Goal: Navigation & Orientation: Find specific page/section

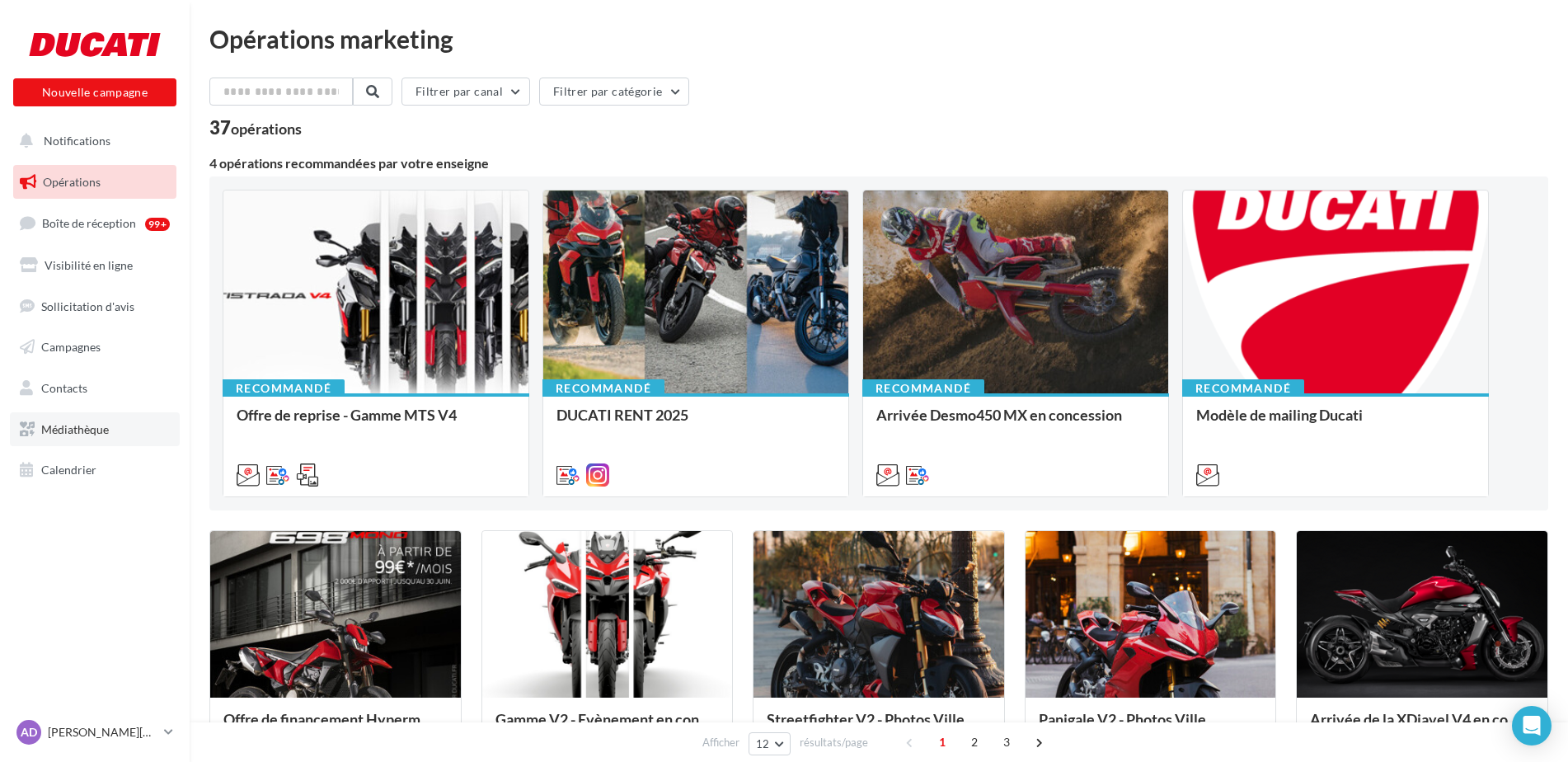
click at [83, 417] on link "Médiathèque" at bounding box center [94, 429] width 170 height 34
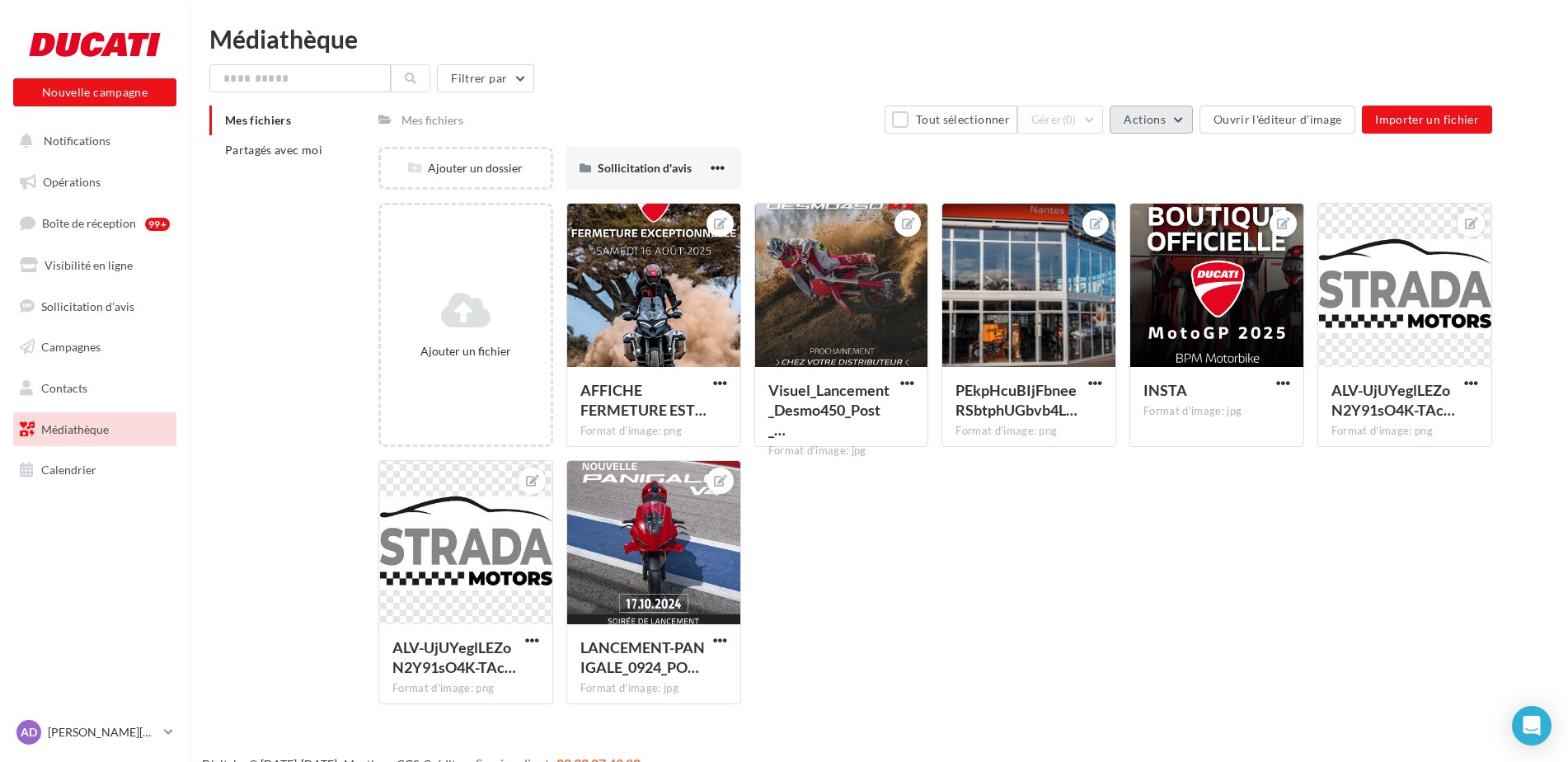
click at [1147, 118] on span "Actions" at bounding box center [1145, 119] width 41 height 14
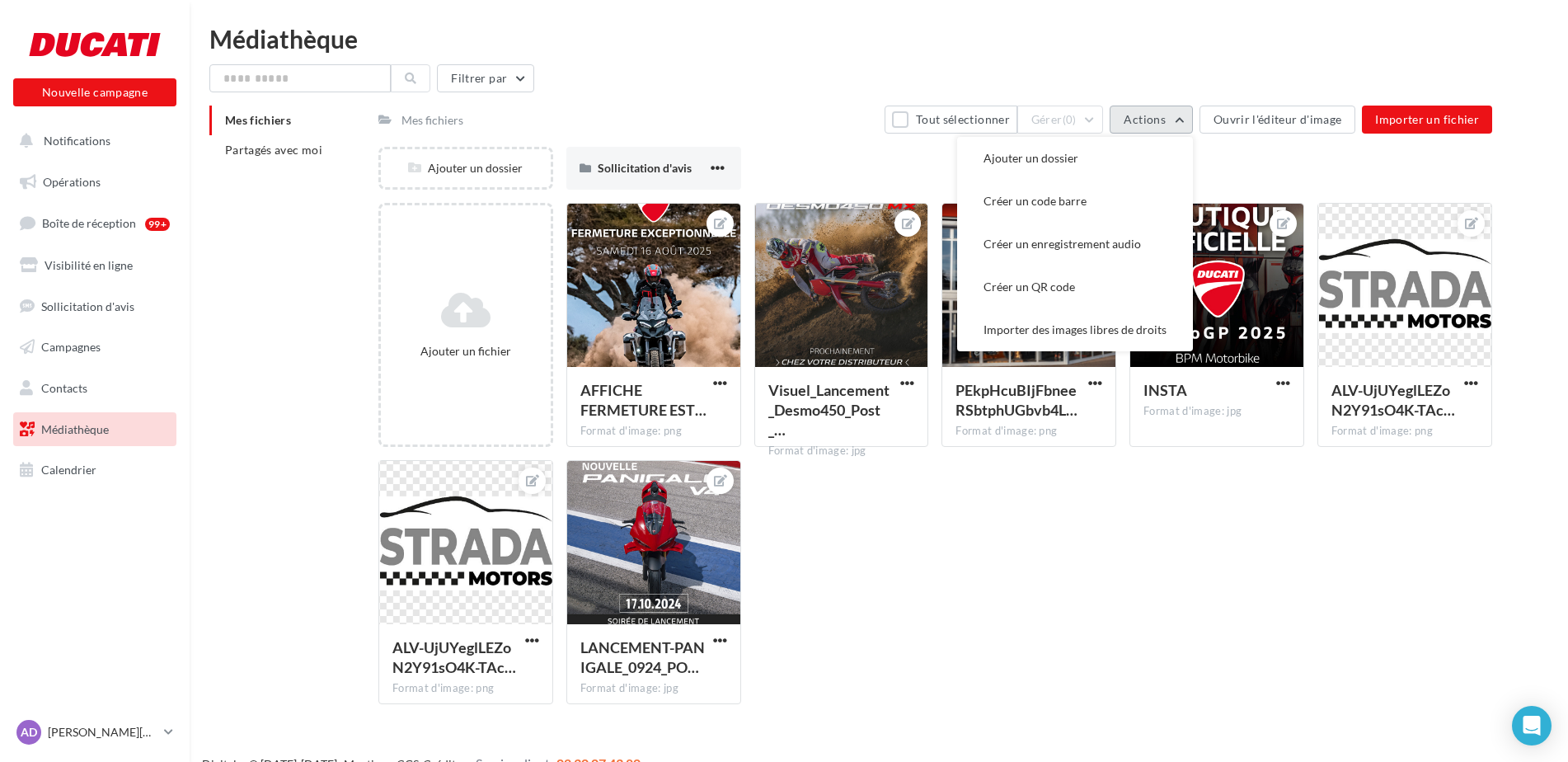
click at [1147, 118] on span "Actions" at bounding box center [1145, 119] width 41 height 14
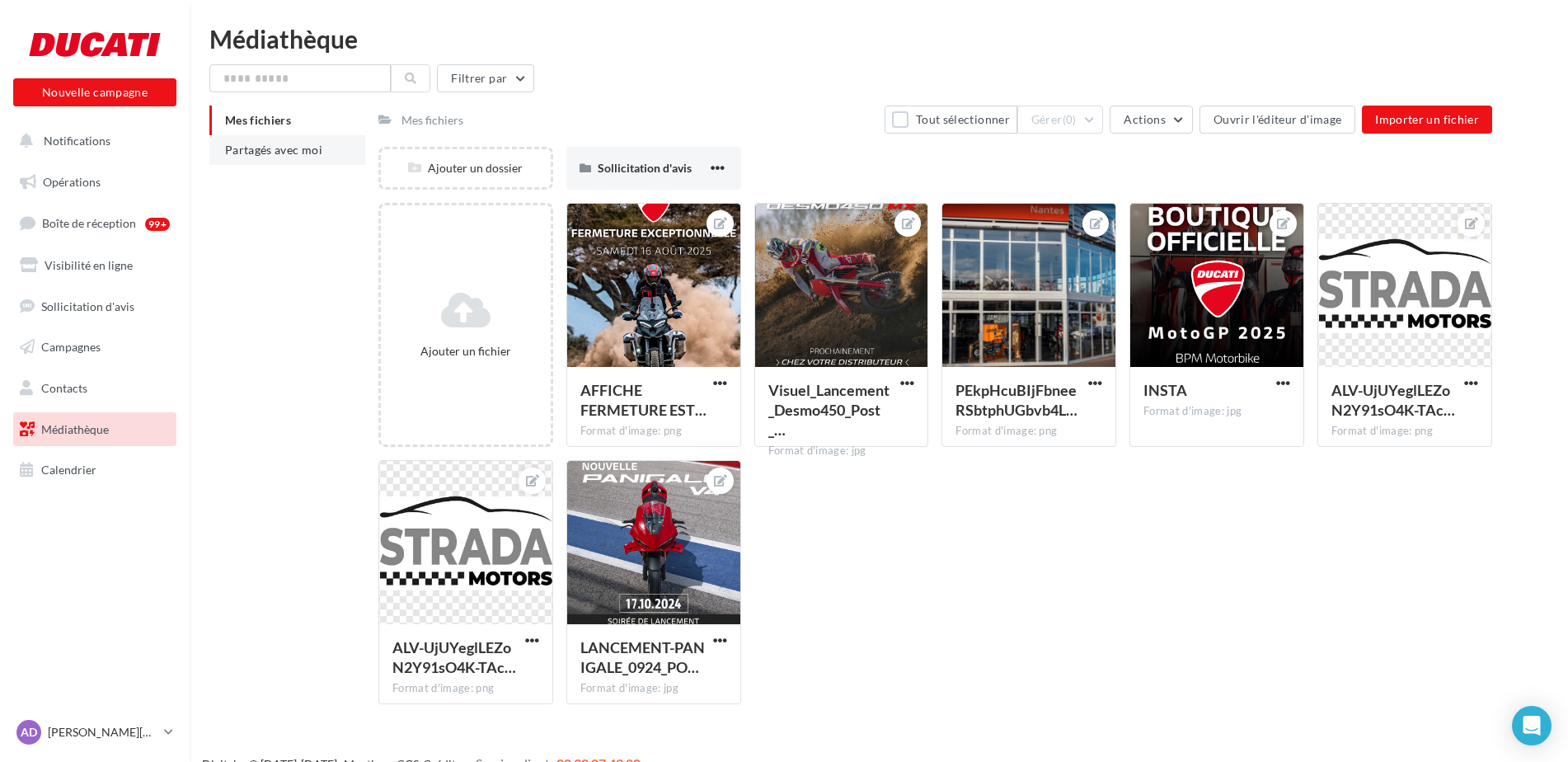
click at [292, 145] on span "Partagés avec moi" at bounding box center [273, 149] width 97 height 14
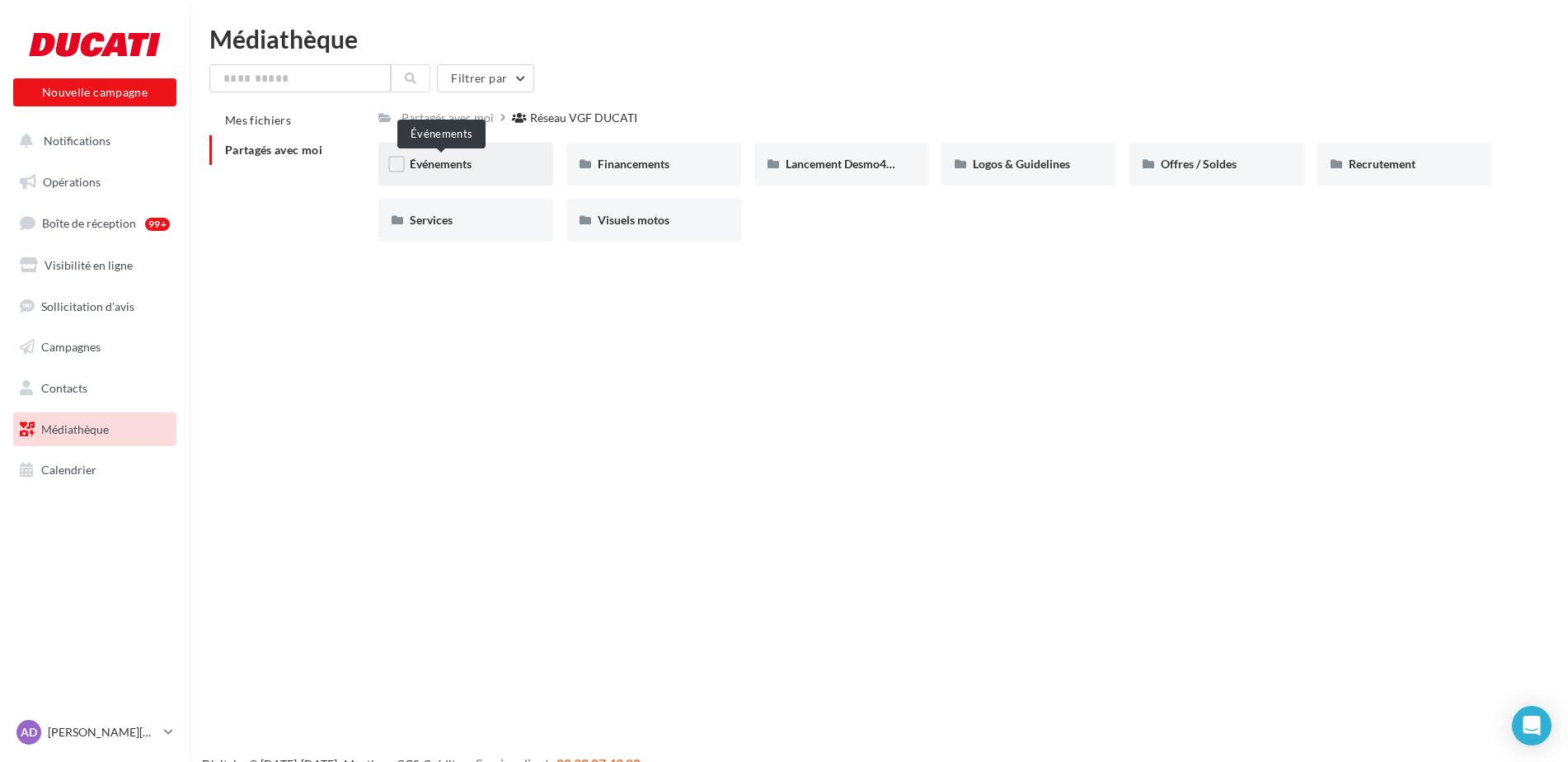
click at [472, 164] on span "Événements" at bounding box center [440, 163] width 62 height 14
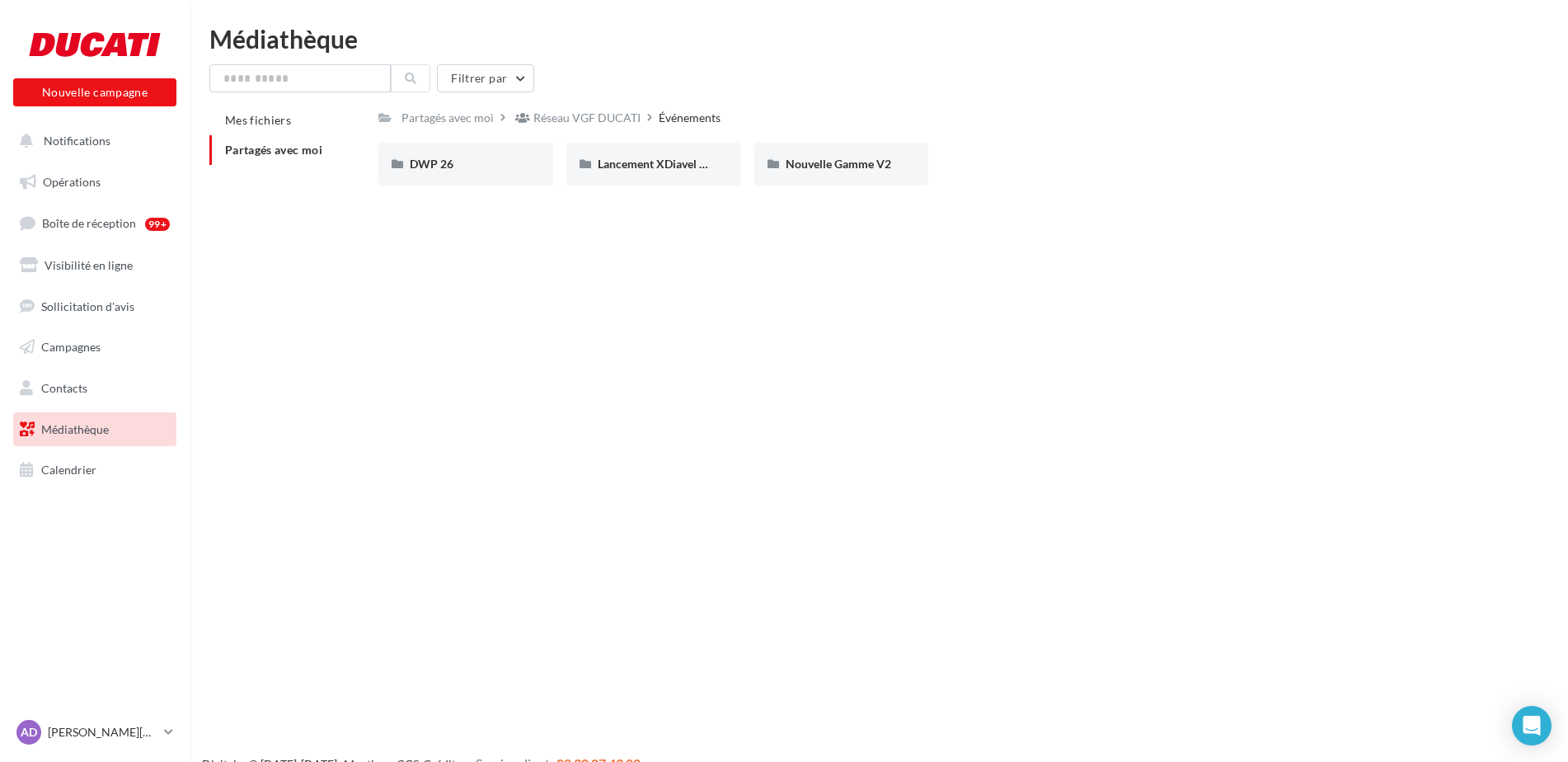
click at [473, 164] on div "DWP 26" at bounding box center [466, 164] width 112 height 17
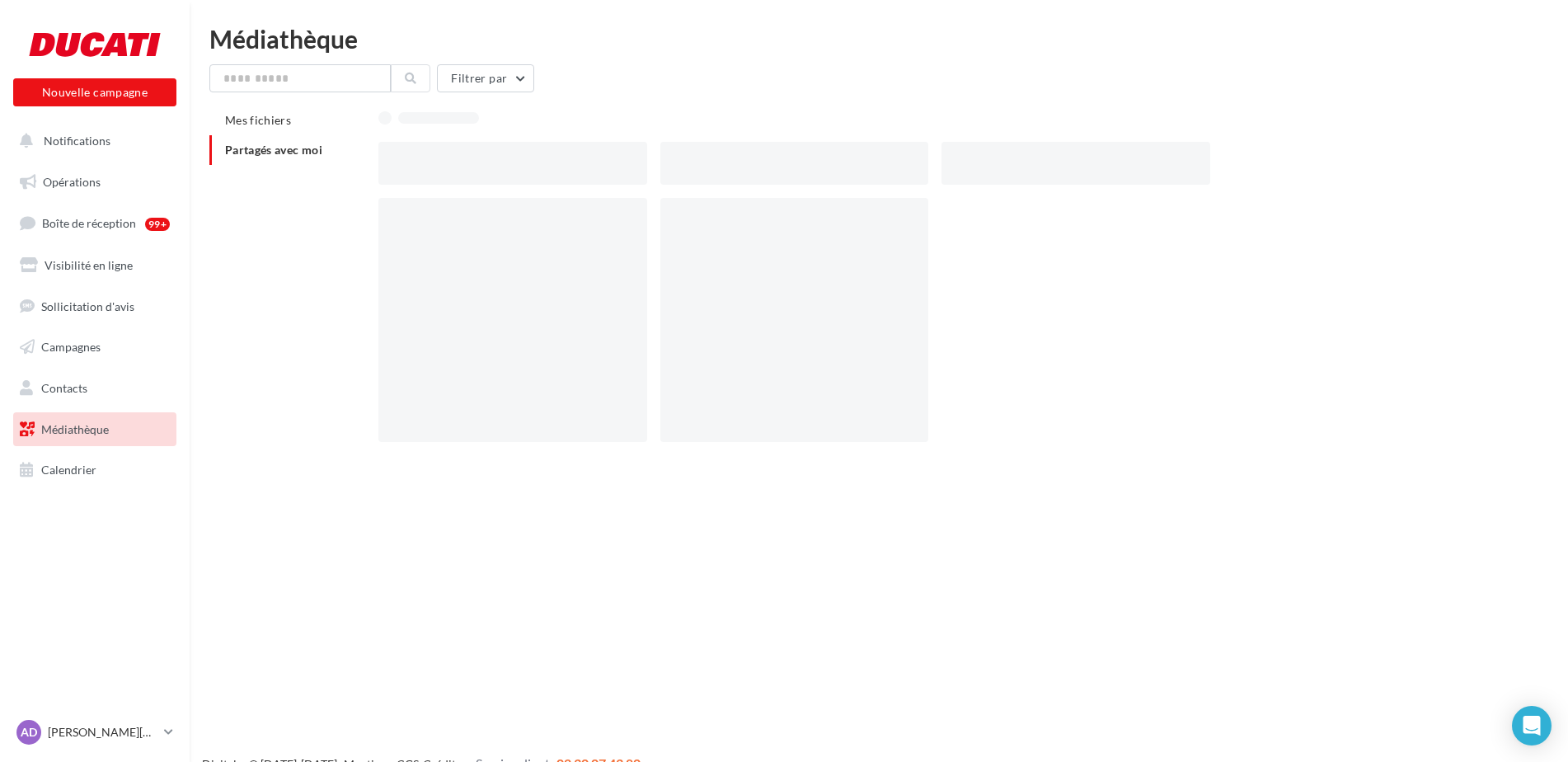
click at [473, 164] on div at bounding box center [513, 163] width 269 height 43
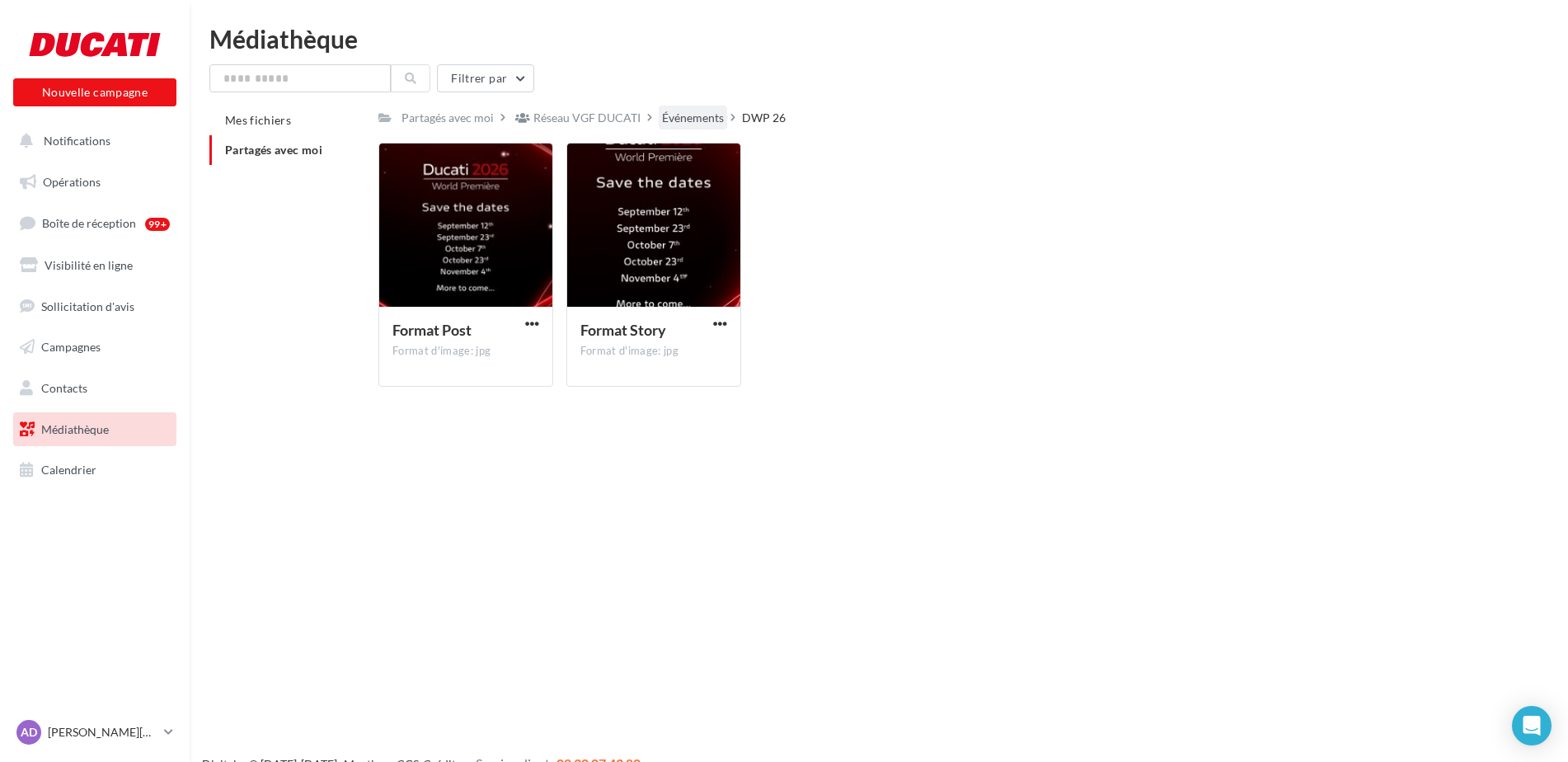
click at [675, 118] on div "Événements" at bounding box center [693, 118] width 62 height 17
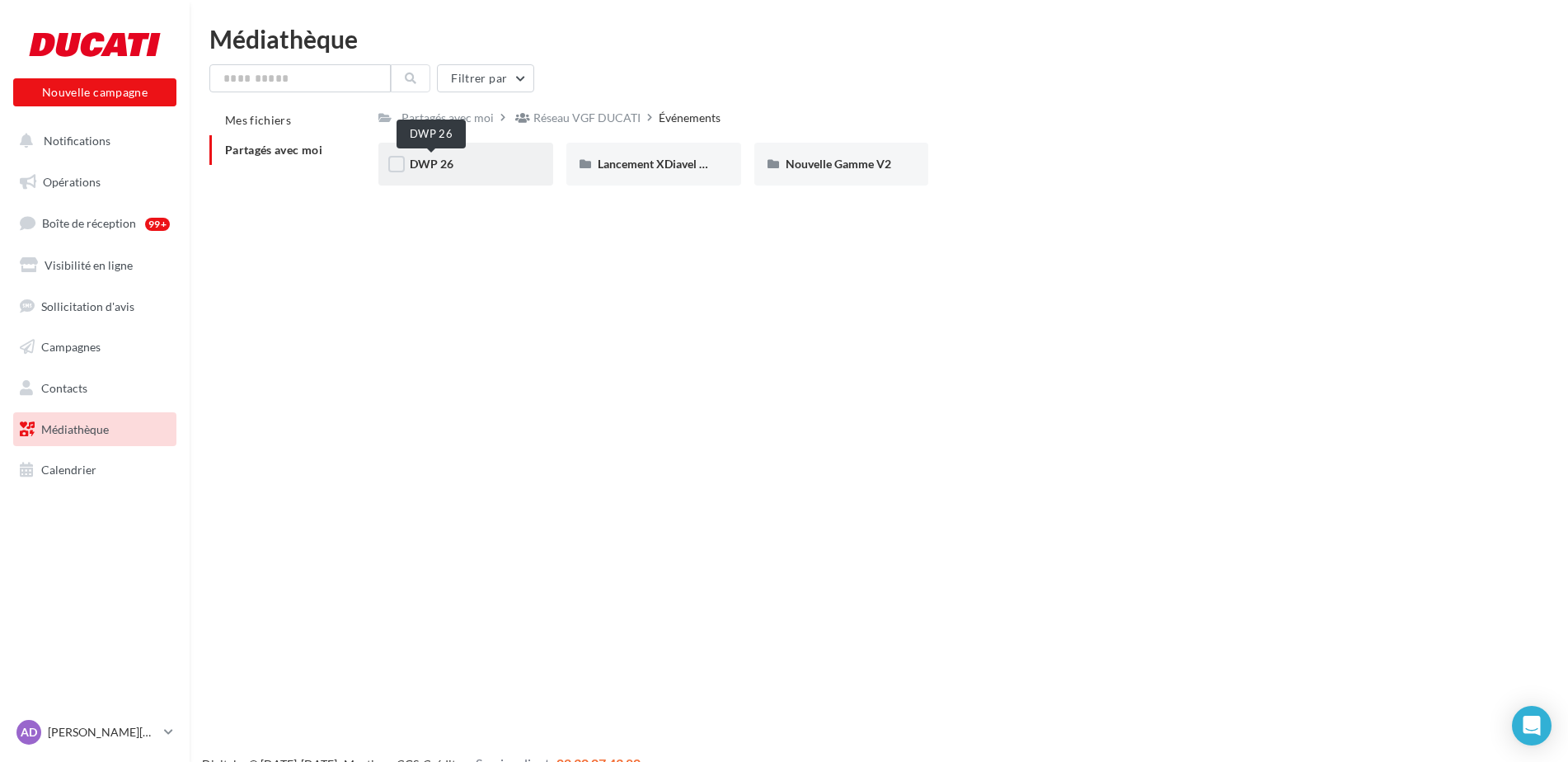
click at [419, 156] on span "DWP 26" at bounding box center [431, 163] width 43 height 14
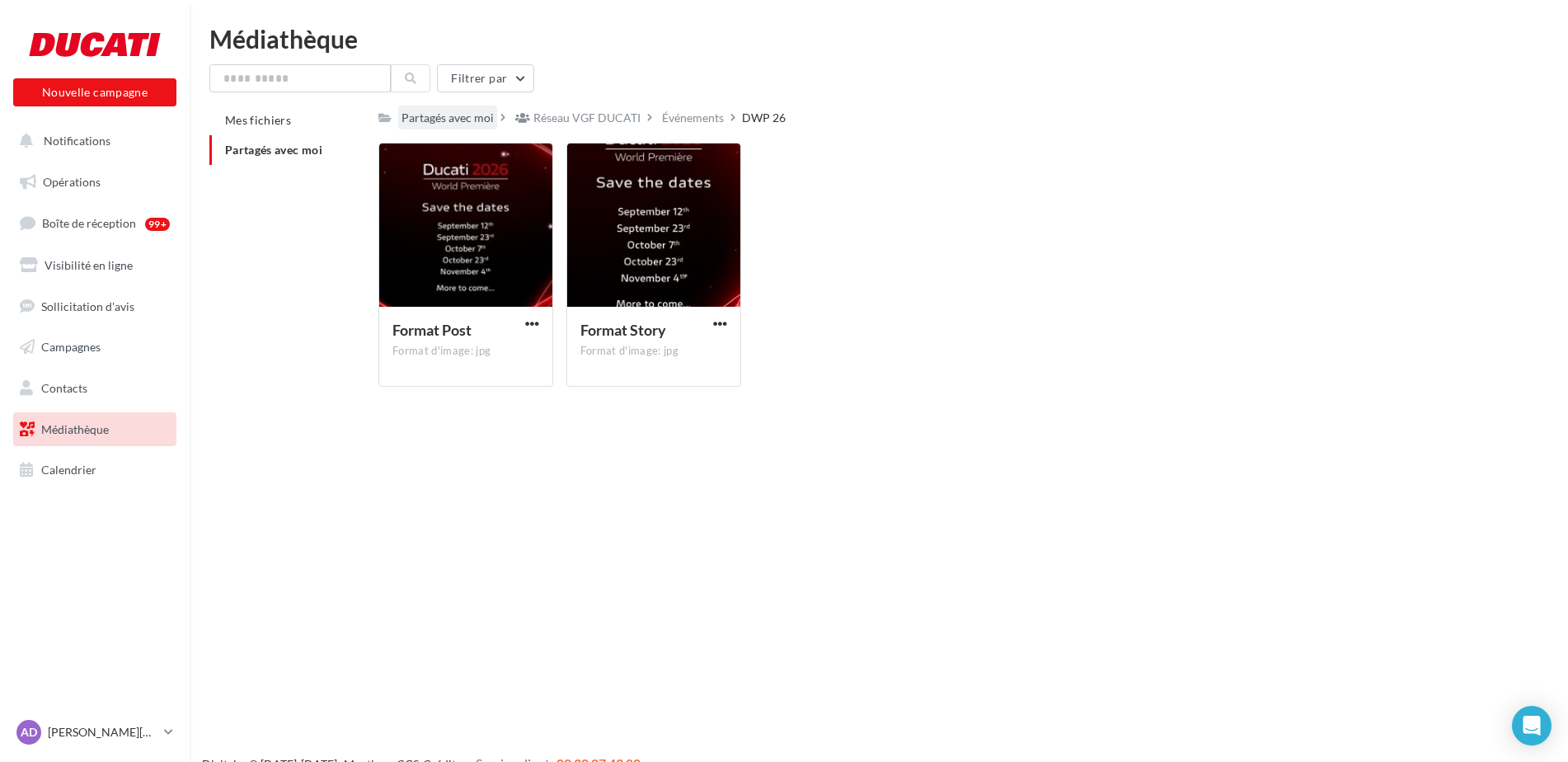
click at [423, 116] on div "Partagés avec moi" at bounding box center [448, 118] width 92 height 17
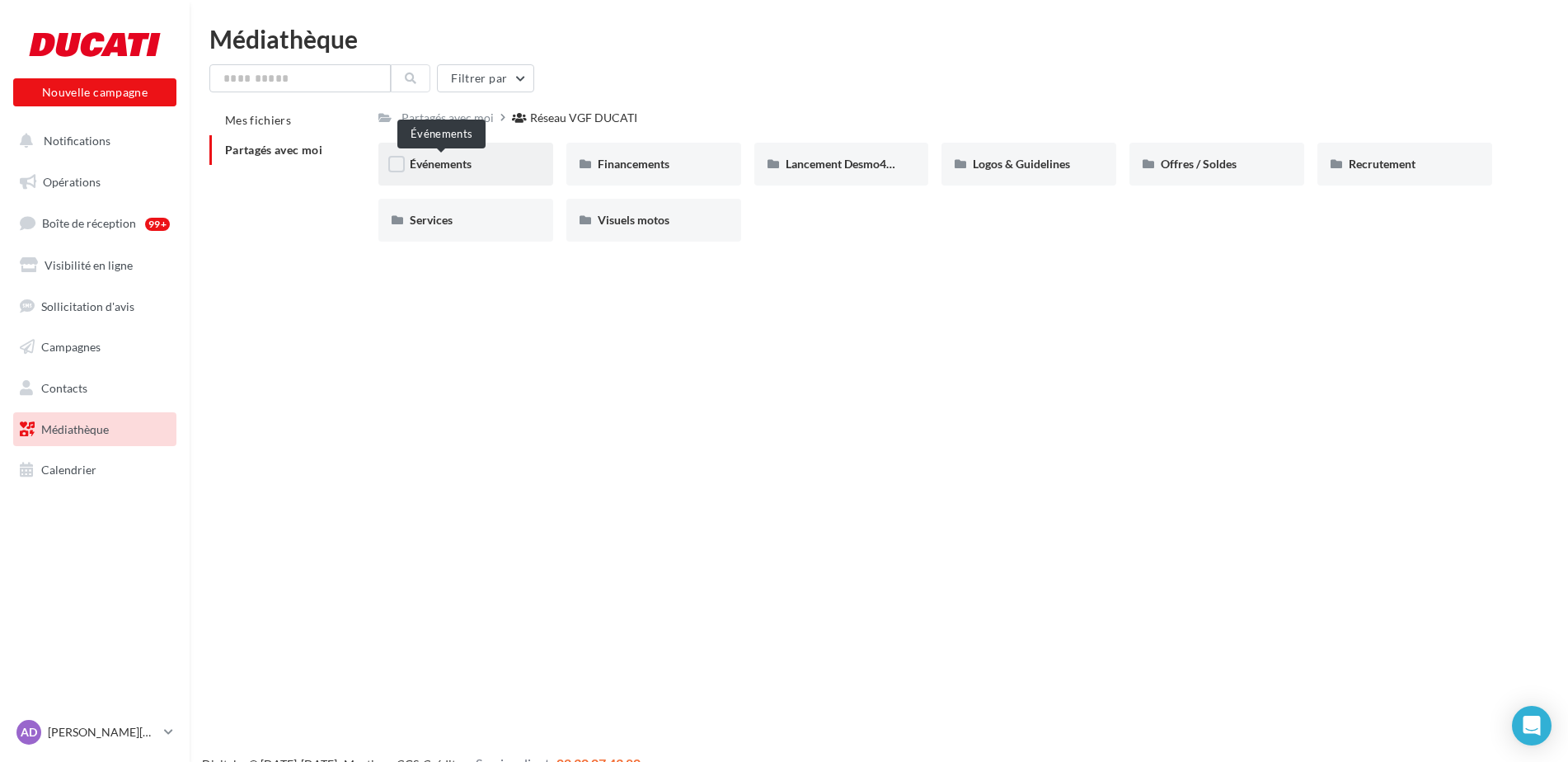
click at [450, 167] on span "Événements" at bounding box center [440, 163] width 62 height 14
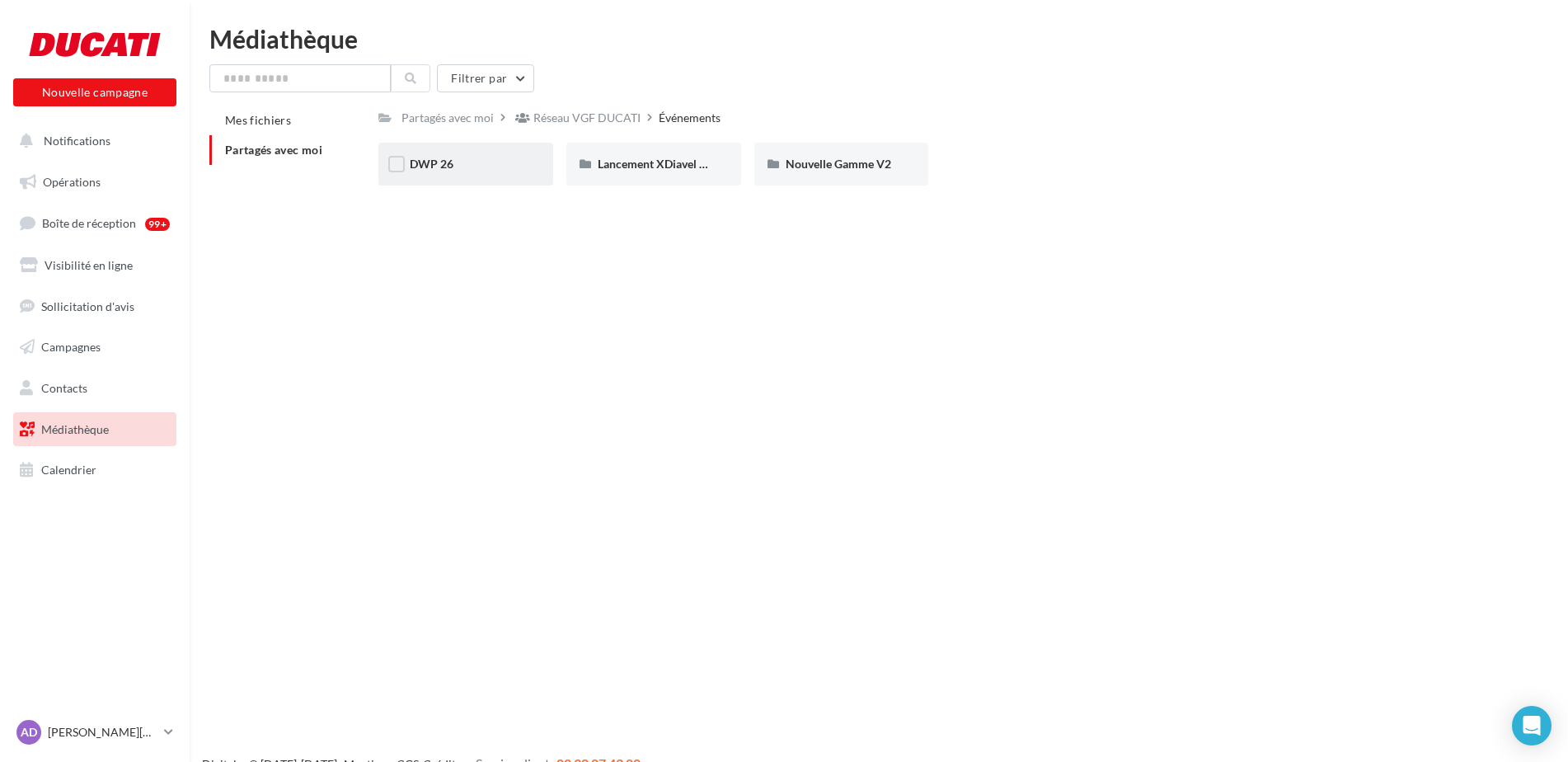
click at [454, 168] on div "DWP 26" at bounding box center [466, 164] width 112 height 17
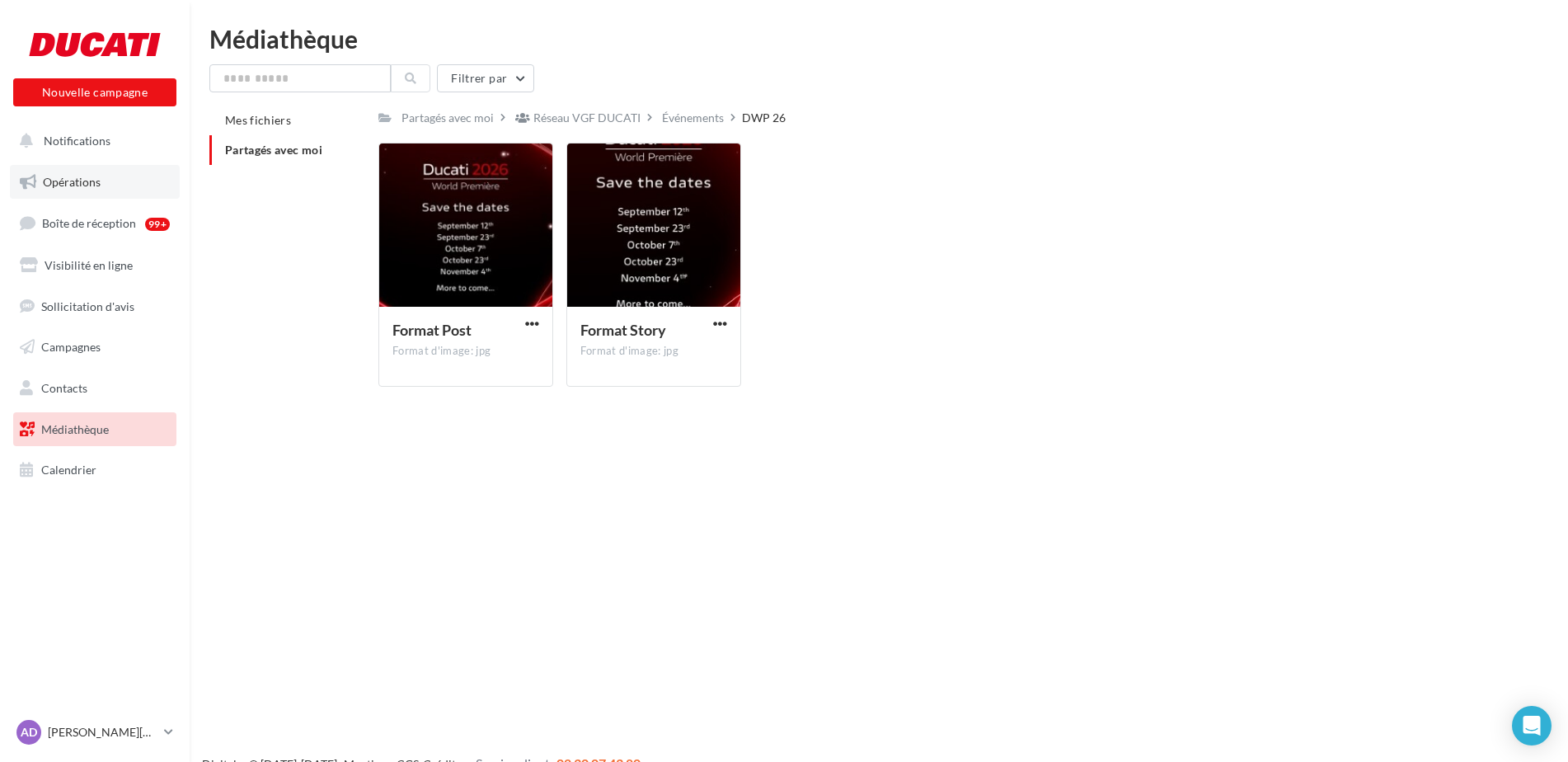
click at [89, 177] on span "Opérations" at bounding box center [72, 182] width 58 height 14
